Goal: Navigation & Orientation: Go to known website

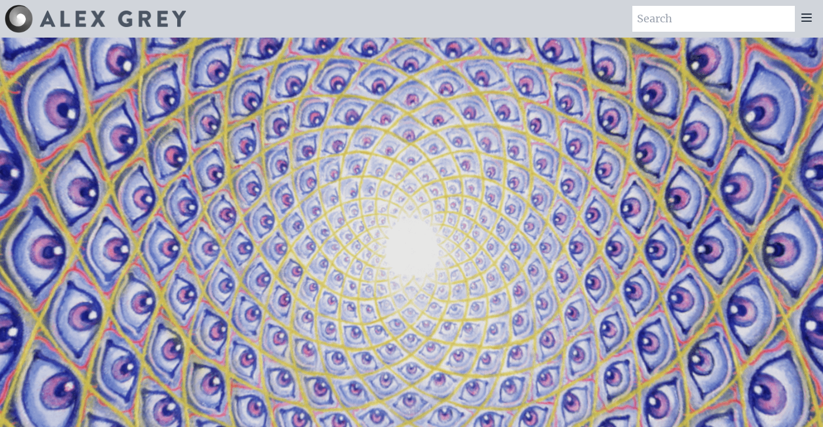
click at [808, 21] on icon at bounding box center [806, 17] width 9 height 7
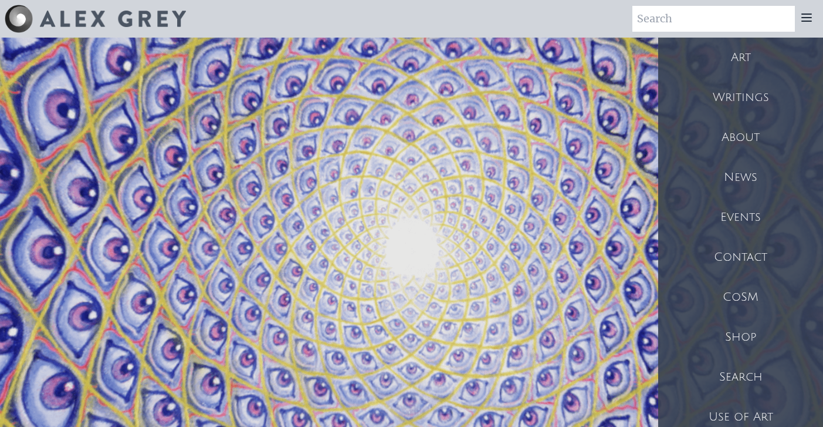
click at [736, 290] on div "CoSM" at bounding box center [740, 297] width 165 height 40
